Goal: Task Accomplishment & Management: Manage account settings

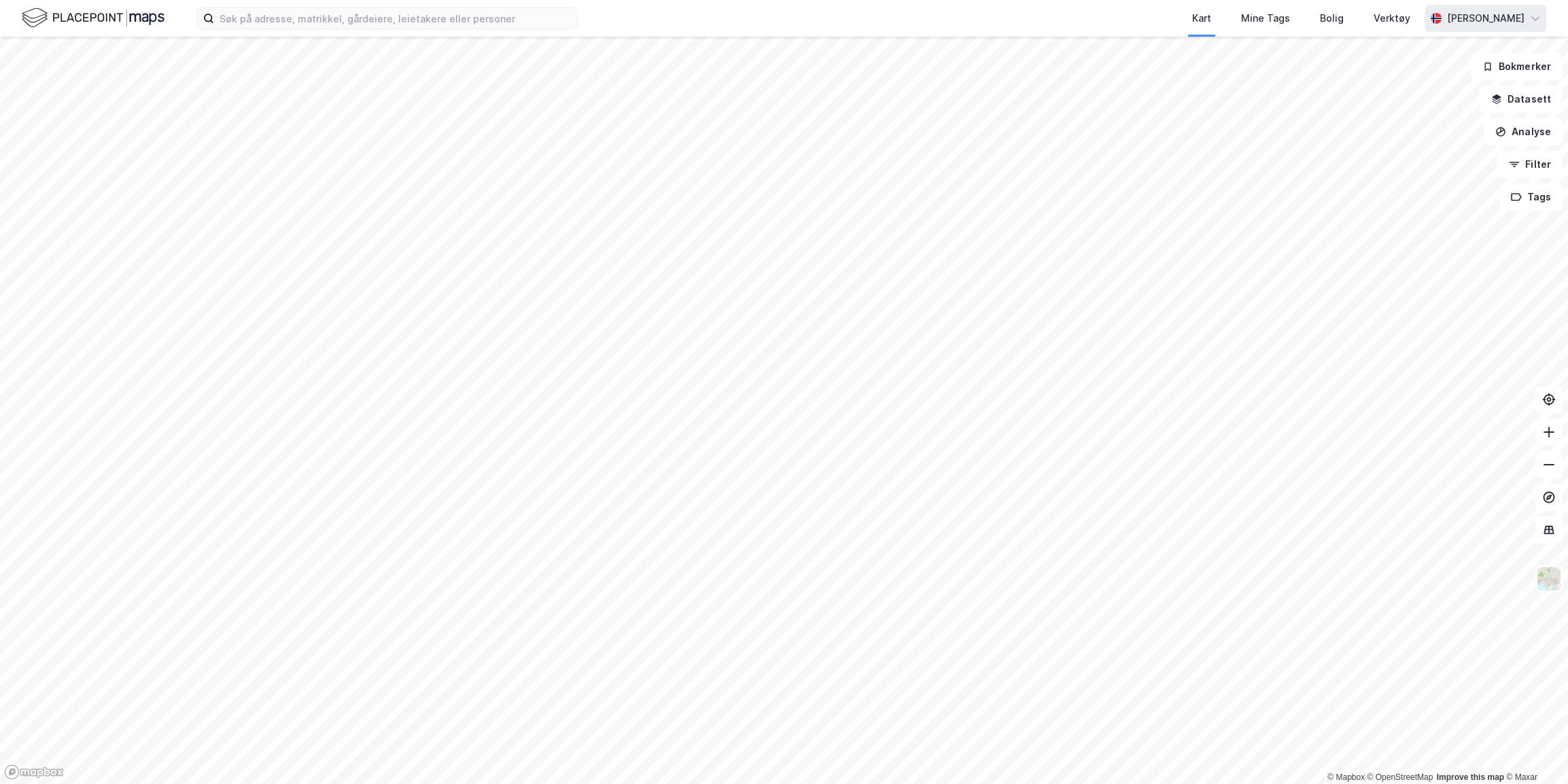
click at [1484, 14] on div "Peder Sunde" at bounding box center [1485, 18] width 77 height 17
click at [1422, 79] on div "Logg ut" at bounding box center [1418, 84] width 37 height 17
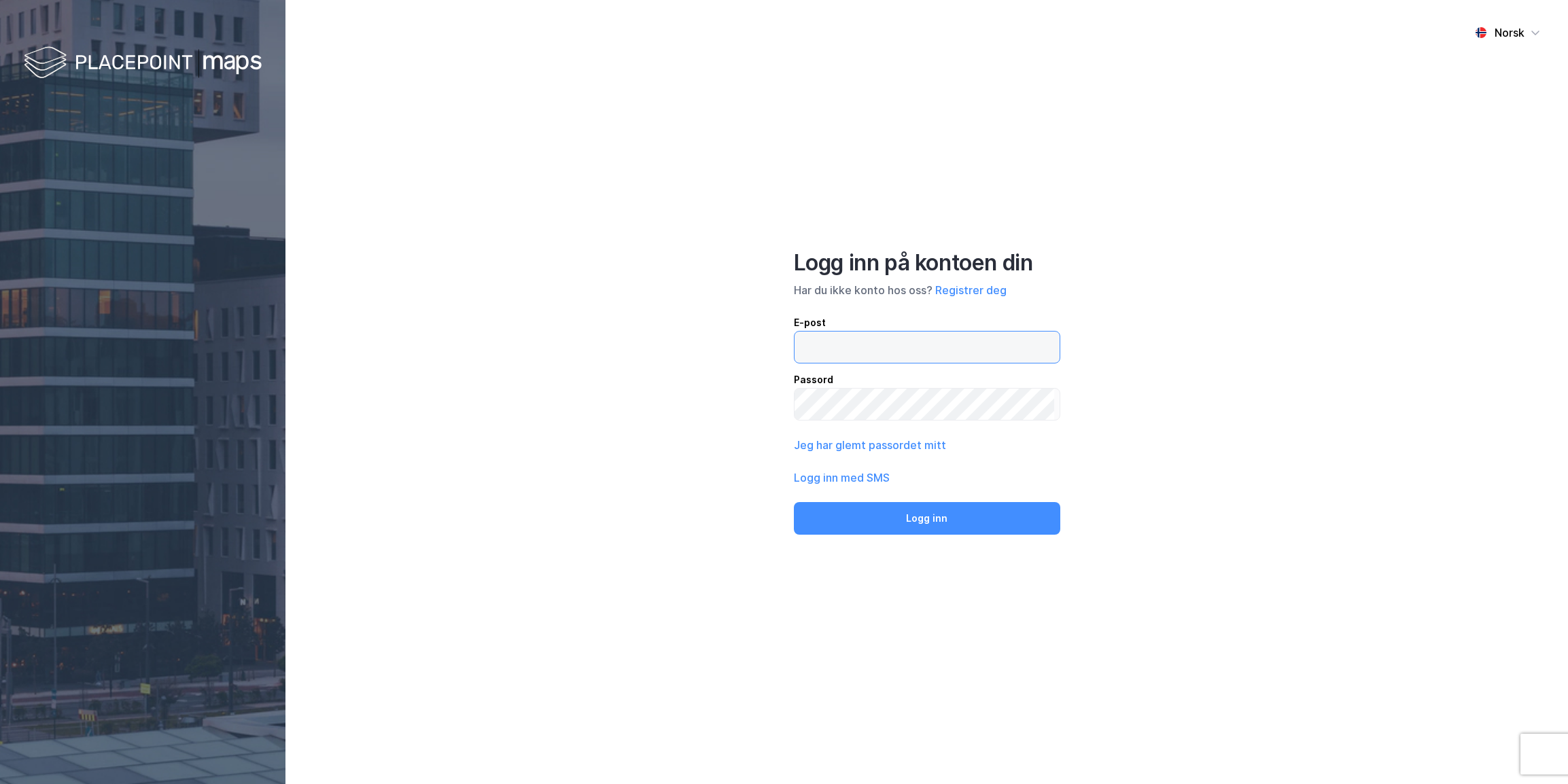
type input "[EMAIL_ADDRESS][DOMAIN_NAME]"
click at [1248, 245] on div "Norsk Logg inn på kontoen din Har du ikke konto hos oss? Registrer deg E-post […" at bounding box center [926, 392] width 1282 height 784
